Goal: Information Seeking & Learning: Find specific fact

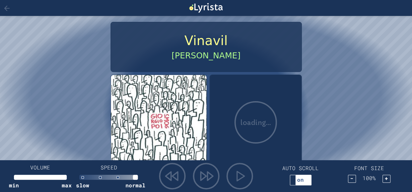
scroll to position [0, 5]
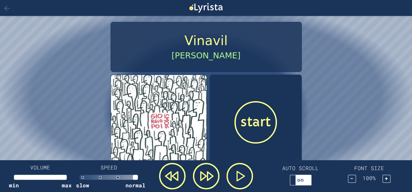
click at [324, 3] on div at bounding box center [342, 8] width 136 height 10
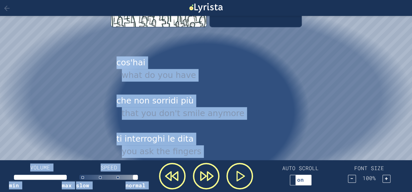
scroll to position [144, 0]
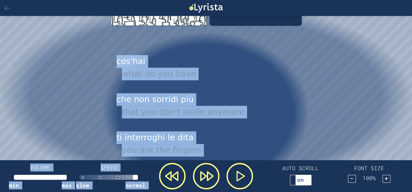
drag, startPoint x: 118, startPoint y: 65, endPoint x: 203, endPoint y: 163, distance: 130.0
drag, startPoint x: 203, startPoint y: 163, endPoint x: 216, endPoint y: 81, distance: 83.0
click at [216, 81] on div "cos'hai what do you have" at bounding box center [206, 68] width 191 height 36
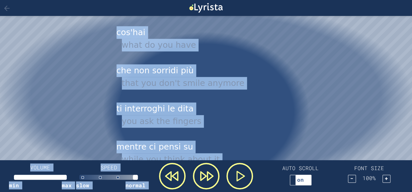
click at [216, 81] on div "that you don't smile anymore" at bounding box center [209, 83] width 174 height 13
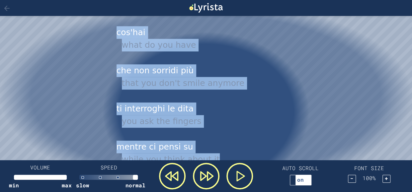
drag, startPoint x: 117, startPoint y: 33, endPoint x: 214, endPoint y: 156, distance: 156.8
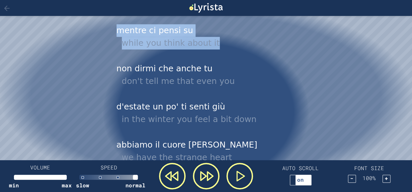
scroll to position [287, 0]
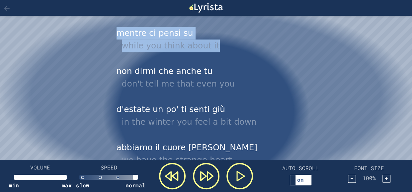
copy div "cos'hai what do you have che non sorridi più that you don't smile anymore ti in…"
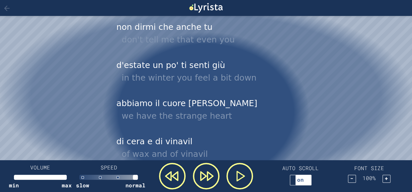
scroll to position [338, 0]
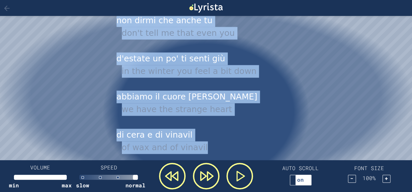
drag, startPoint x: 116, startPoint y: 22, endPoint x: 206, endPoint y: 144, distance: 151.6
copy div "non dirmi che anche tu don't tell me that even you d'estate un po' ti senti giù…"
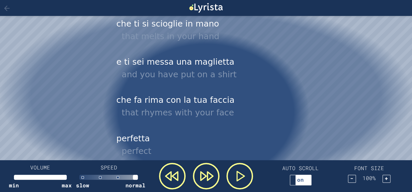
scroll to position [489, 0]
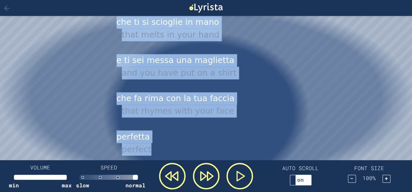
drag, startPoint x: 118, startPoint y: 23, endPoint x: 153, endPoint y: 148, distance: 130.7
copy div "che ti si scioglie in mano that melts in your hand e ti sei messa una maglietta…"
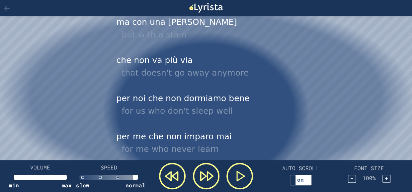
scroll to position [646, 0]
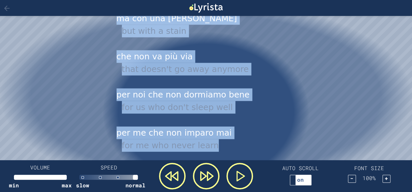
drag, startPoint x: 118, startPoint y: 19, endPoint x: 207, endPoint y: 147, distance: 156.3
copy div "ma con una [PERSON_NAME] but with a stain che non va più via that doesn't go aw…"
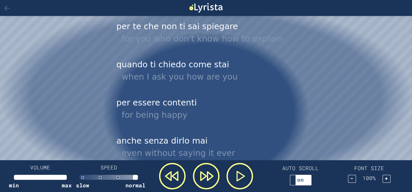
scroll to position [794, 0]
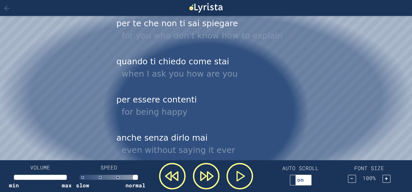
click at [118, 26] on div "per te che non ti sai spiegare for you who don't know how to explain" at bounding box center [206, 31] width 191 height 36
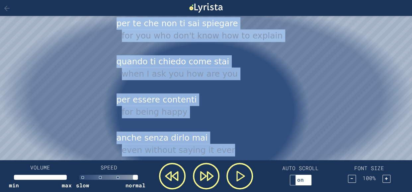
drag, startPoint x: 117, startPoint y: 25, endPoint x: 223, endPoint y: 148, distance: 163.0
copy div "per te che non ti sai spiegare for you who don't know how to explain quando ti …"
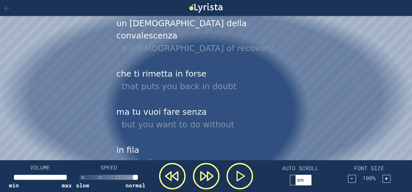
scroll to position [947, 0]
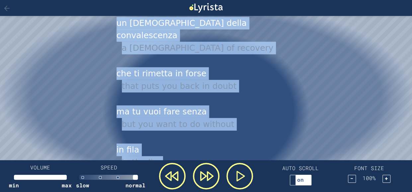
drag, startPoint x: 117, startPoint y: 24, endPoint x: 166, endPoint y: 152, distance: 137.4
click at [166, 152] on div "cos'hai what do you have che non sorridi più that you don't smile anymore ti in…" at bounding box center [206, 170] width 191 height 1844
copy div "un [DEMOGRAPHIC_DATA] della convalescenza a [DEMOGRAPHIC_DATA] of recovery che …"
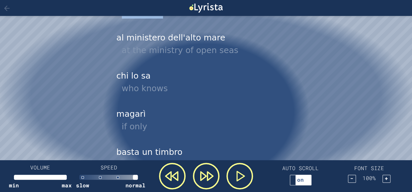
scroll to position [1099, 0]
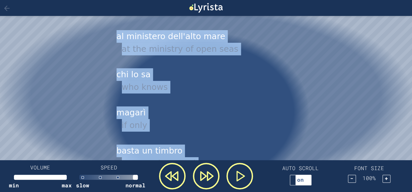
drag, startPoint x: 118, startPoint y: 25, endPoint x: 193, endPoint y: 152, distance: 147.1
click at [193, 152] on div "cos'hai what do you have che non sorridi più that you don't smile anymore ti in…" at bounding box center [206, 18] width 191 height 1844
copy div "al ministero dell'alto mare at the ministry of open seas chi lo sa who knows ma…"
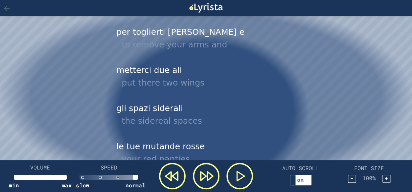
scroll to position [1255, 0]
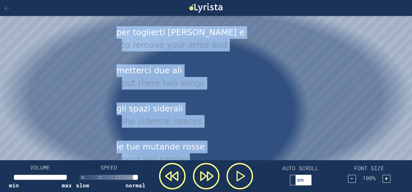
drag, startPoint x: 117, startPoint y: 21, endPoint x: 183, endPoint y: 145, distance: 141.3
copy div "per toglierti [PERSON_NAME] e to remove your arms and metterci due ali put ther…"
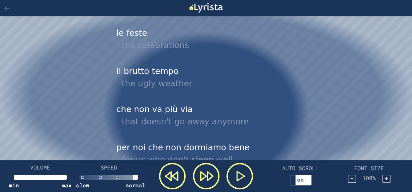
scroll to position [1408, 0]
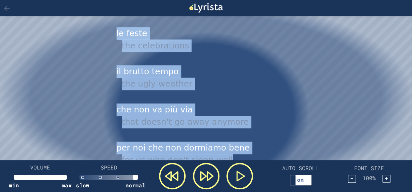
drag, startPoint x: 117, startPoint y: 22, endPoint x: 229, endPoint y: 151, distance: 170.9
copy div "le feste the celebrations il brutto tempo the ugly weather che non va più via t…"
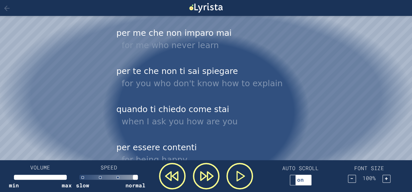
scroll to position [1561, 0]
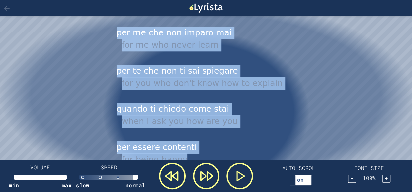
drag, startPoint x: 118, startPoint y: 21, endPoint x: 198, endPoint y: 146, distance: 149.1
copy div "per me che non imparo mai for me who never learn per te che non ti sai spiegare…"
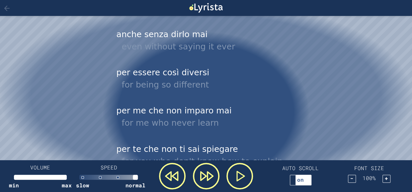
scroll to position [1713, 0]
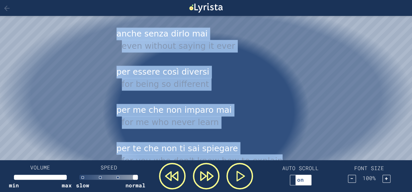
drag, startPoint x: 116, startPoint y: 22, endPoint x: 272, endPoint y: 150, distance: 202.0
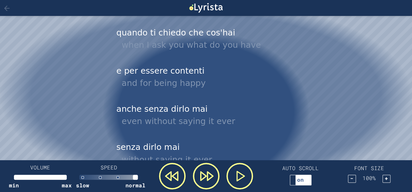
scroll to position [1859, 0]
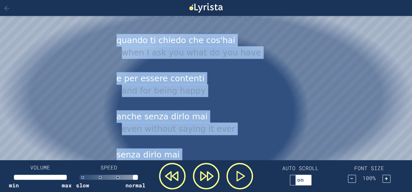
drag, startPoint x: 117, startPoint y: 27, endPoint x: 209, endPoint y: 157, distance: 159.5
